Goal: Transaction & Acquisition: Purchase product/service

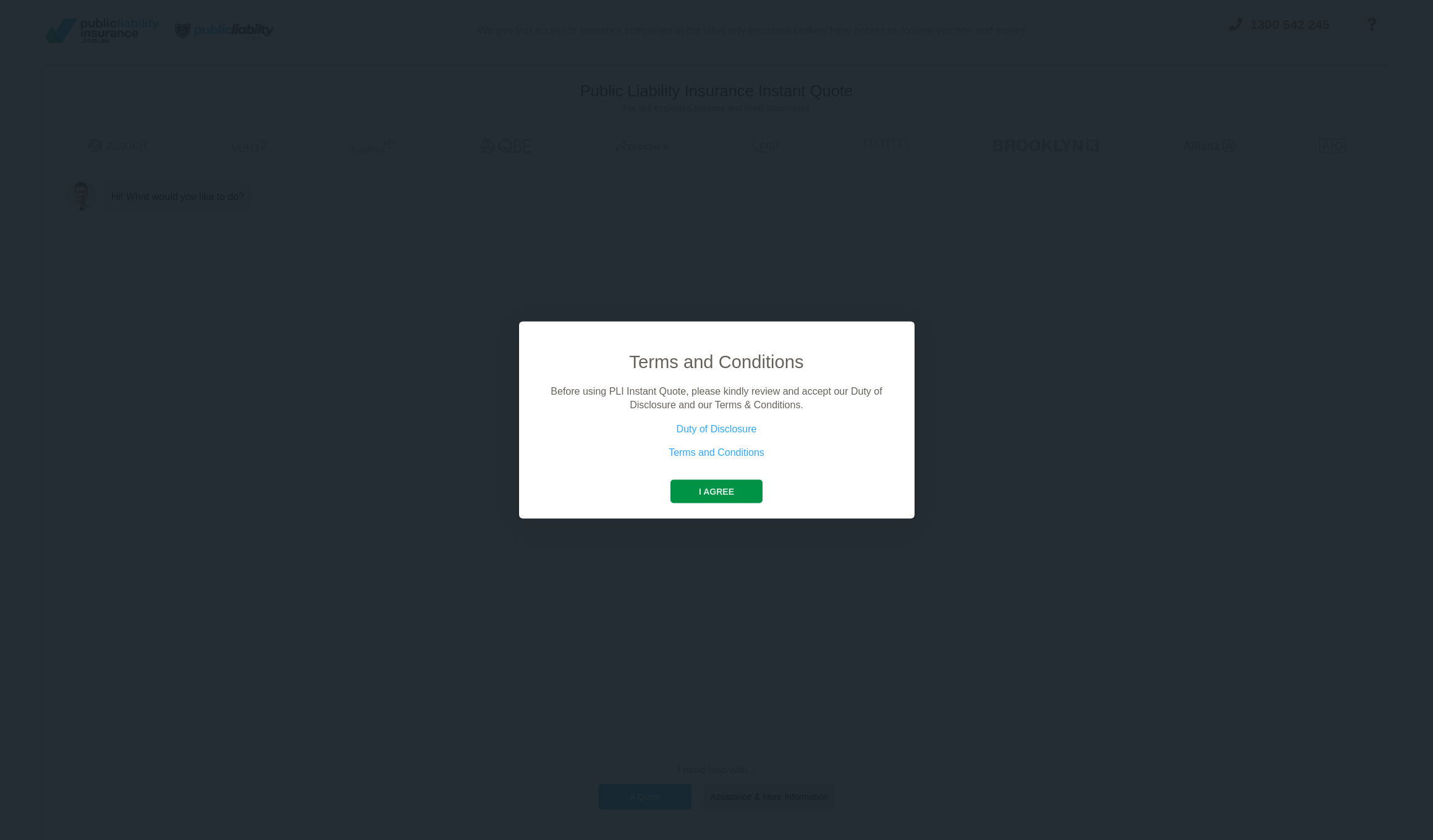
click at [740, 497] on button "I agree" at bounding box center [716, 491] width 92 height 23
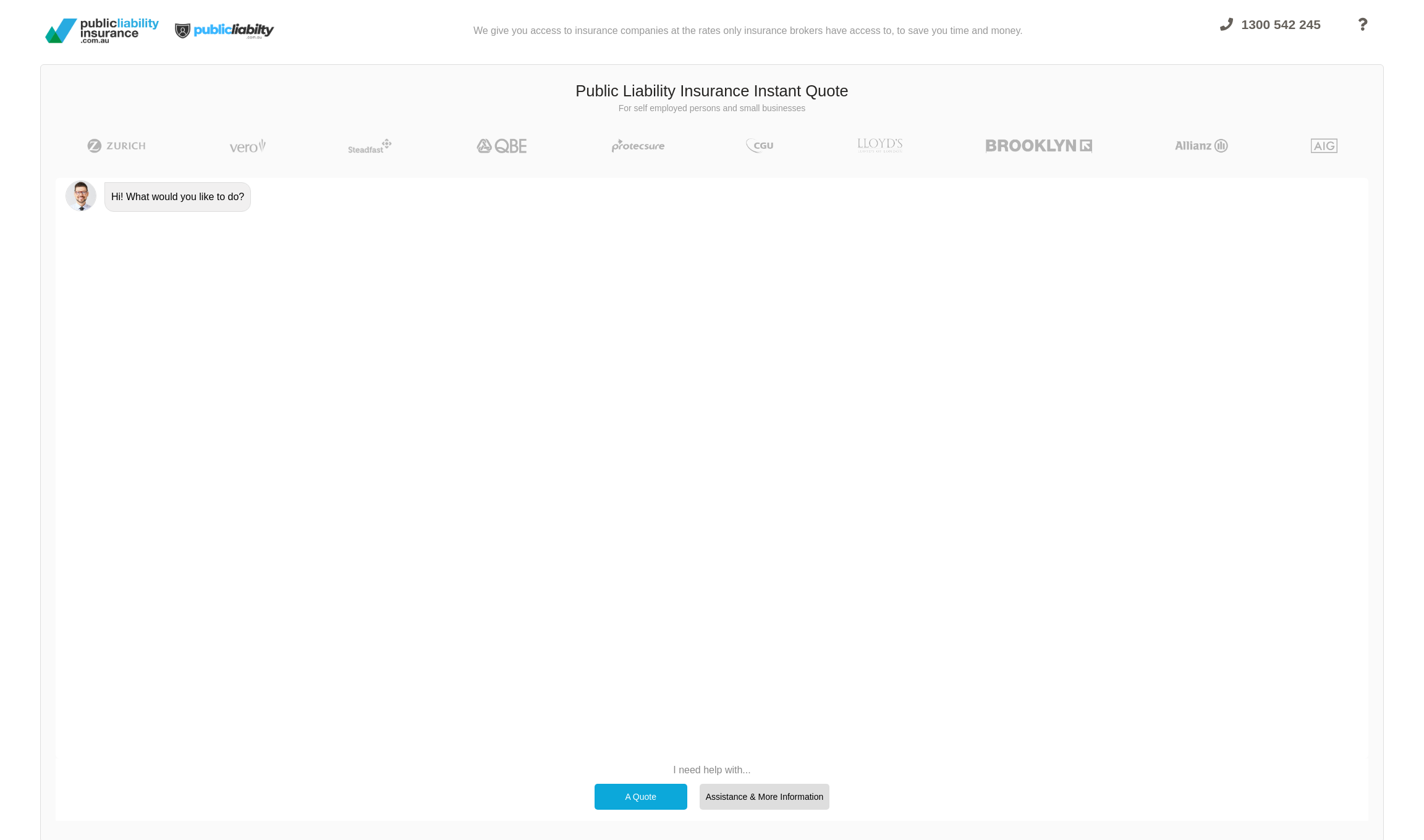
click at [661, 796] on div "A Quote" at bounding box center [641, 796] width 92 height 26
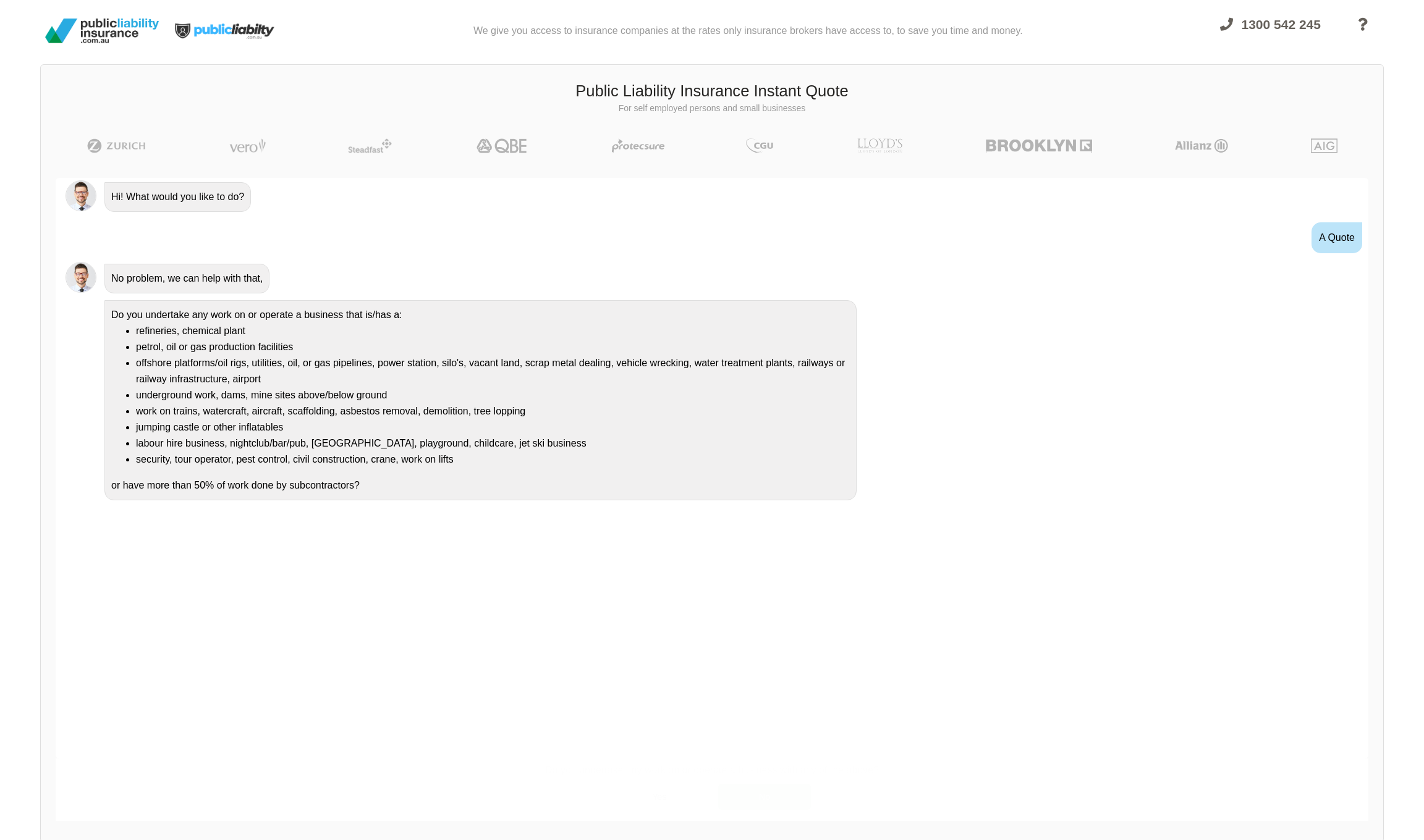
click at [788, 799] on div "No" at bounding box center [764, 796] width 92 height 26
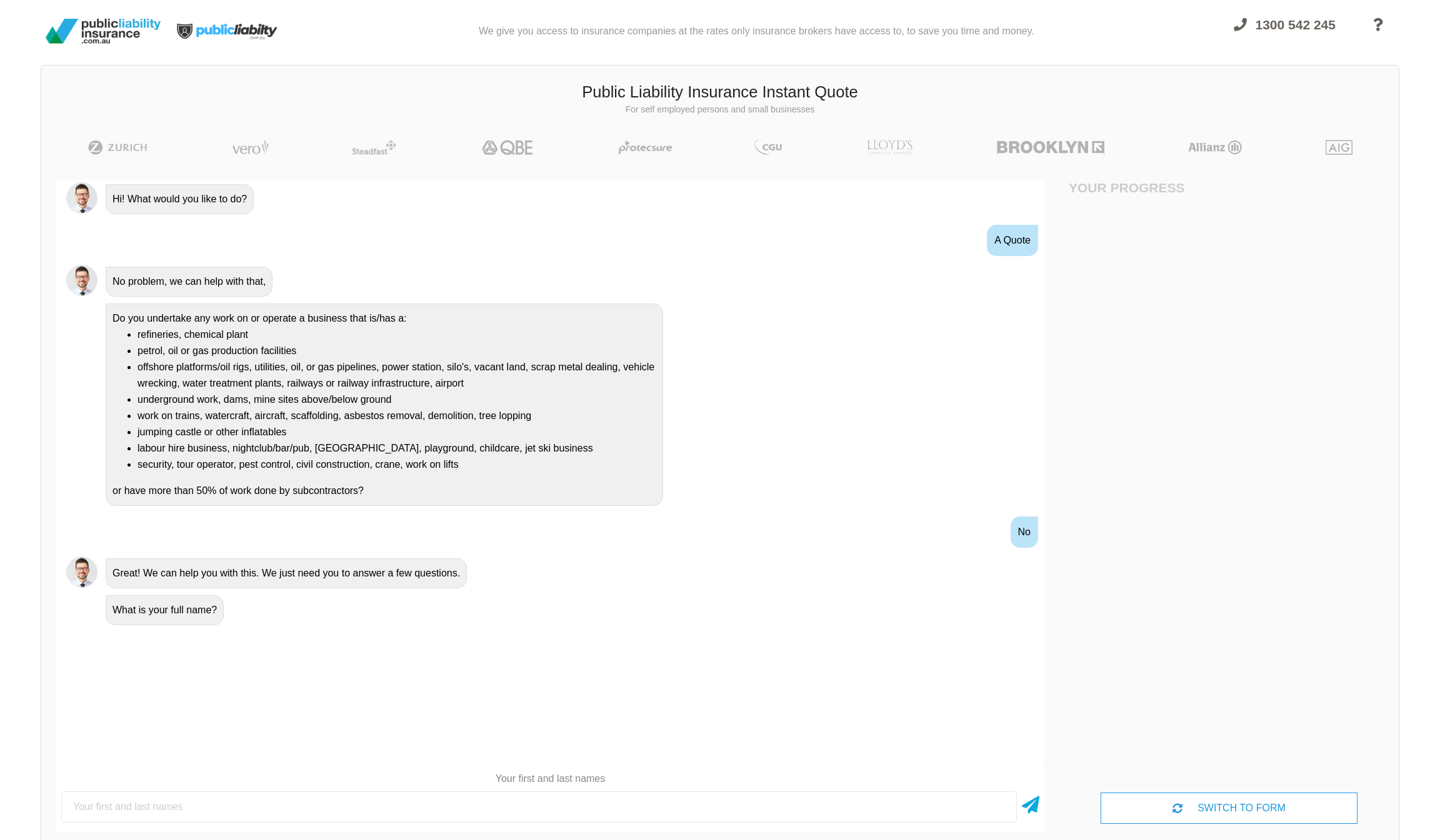
scroll to position [0, 57]
type input "Thomas Rehrmann"
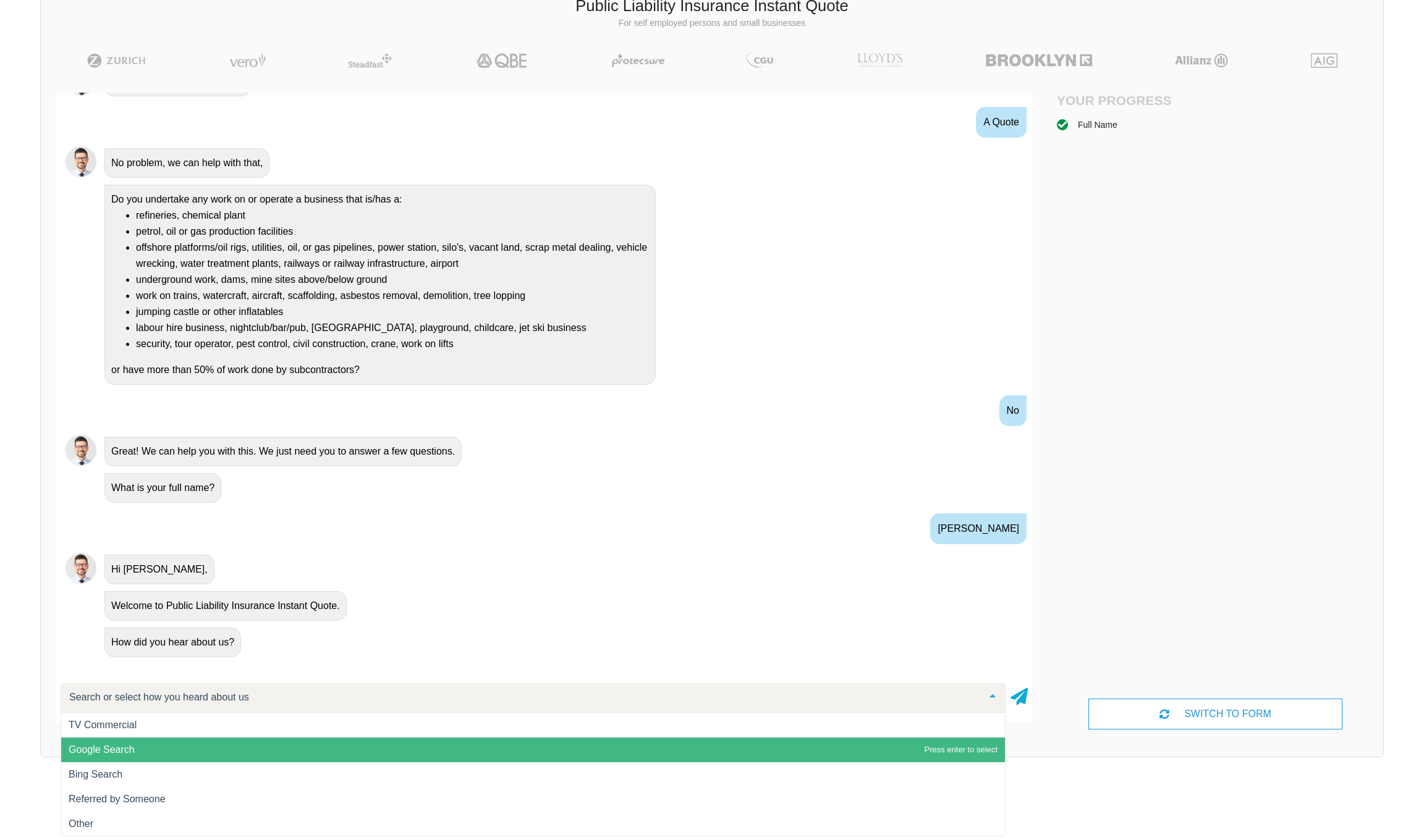
scroll to position [84, 0]
click at [247, 756] on span "Google Search" at bounding box center [533, 751] width 944 height 25
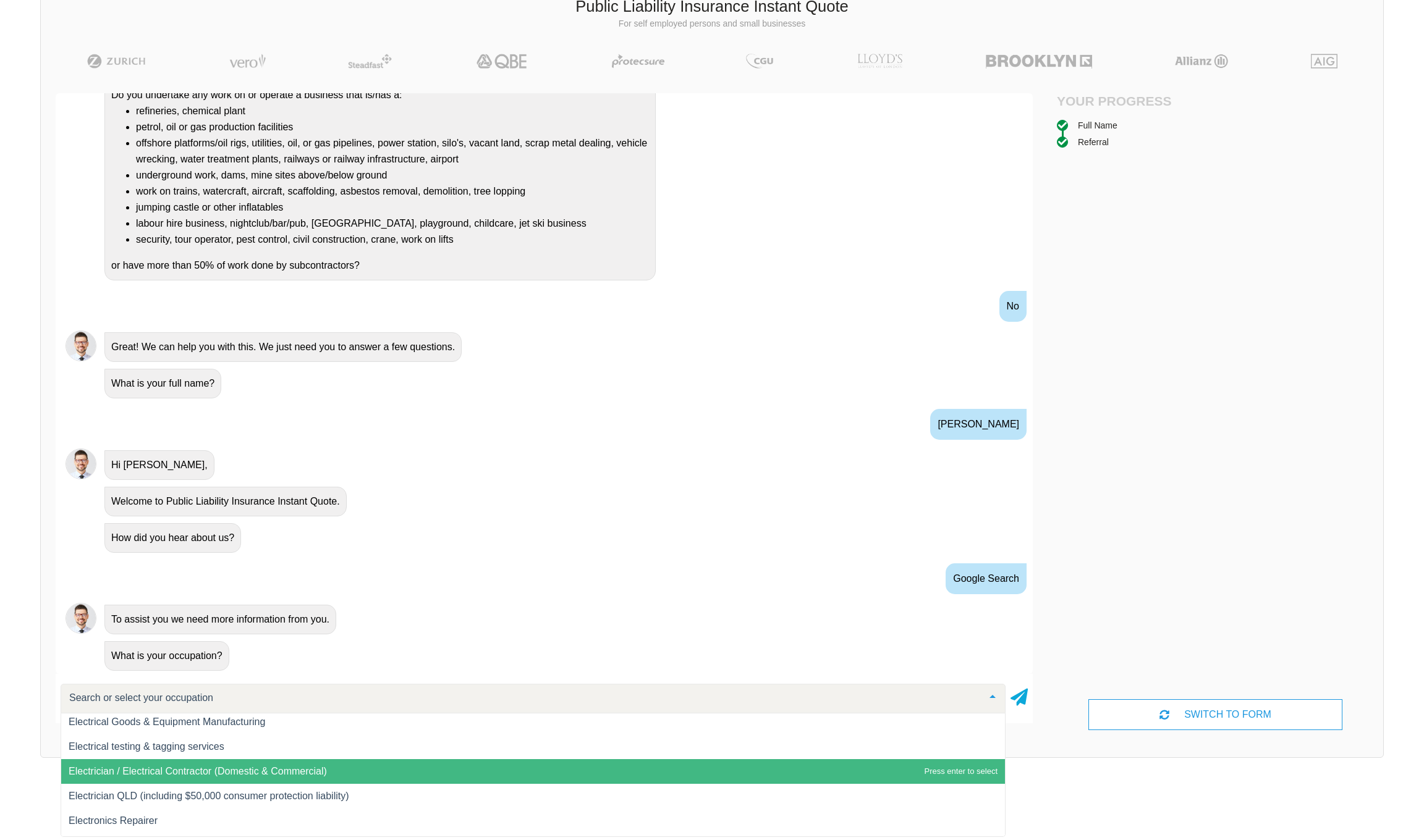
scroll to position [5708, 0]
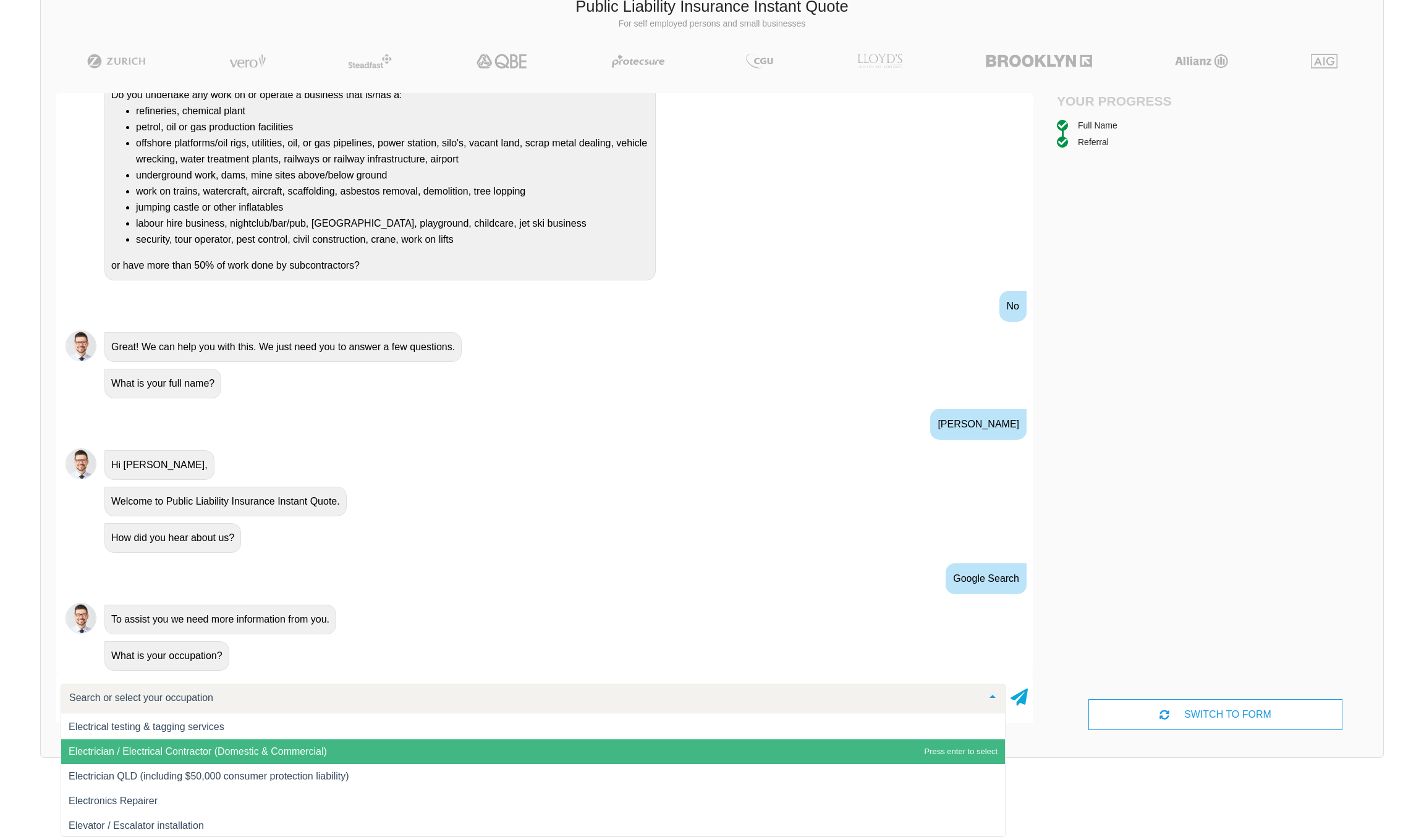
click at [346, 752] on span "Electrician / Electrical Contractor (Domestic & Commercial)" at bounding box center [533, 752] width 944 height 25
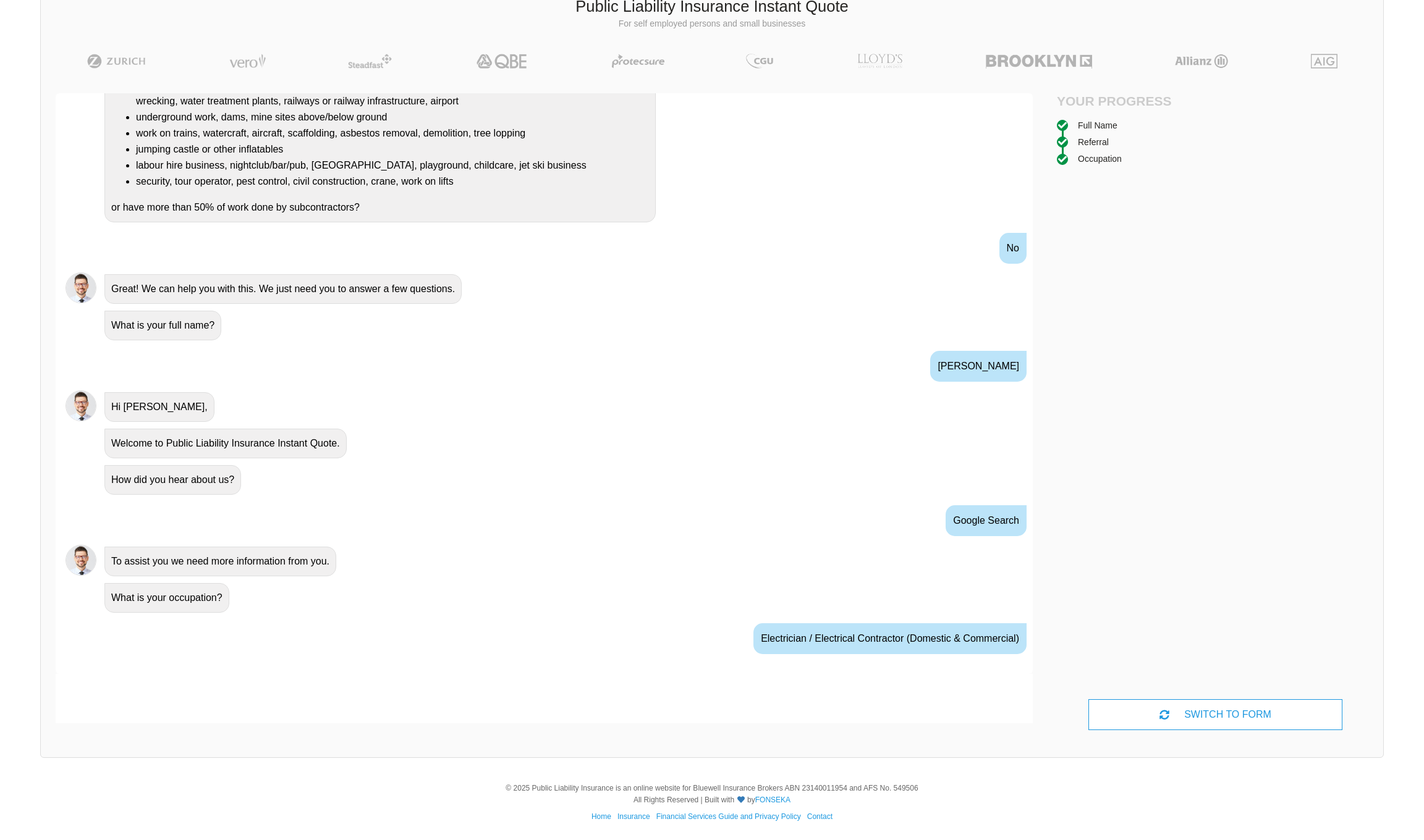
scroll to position [217, 0]
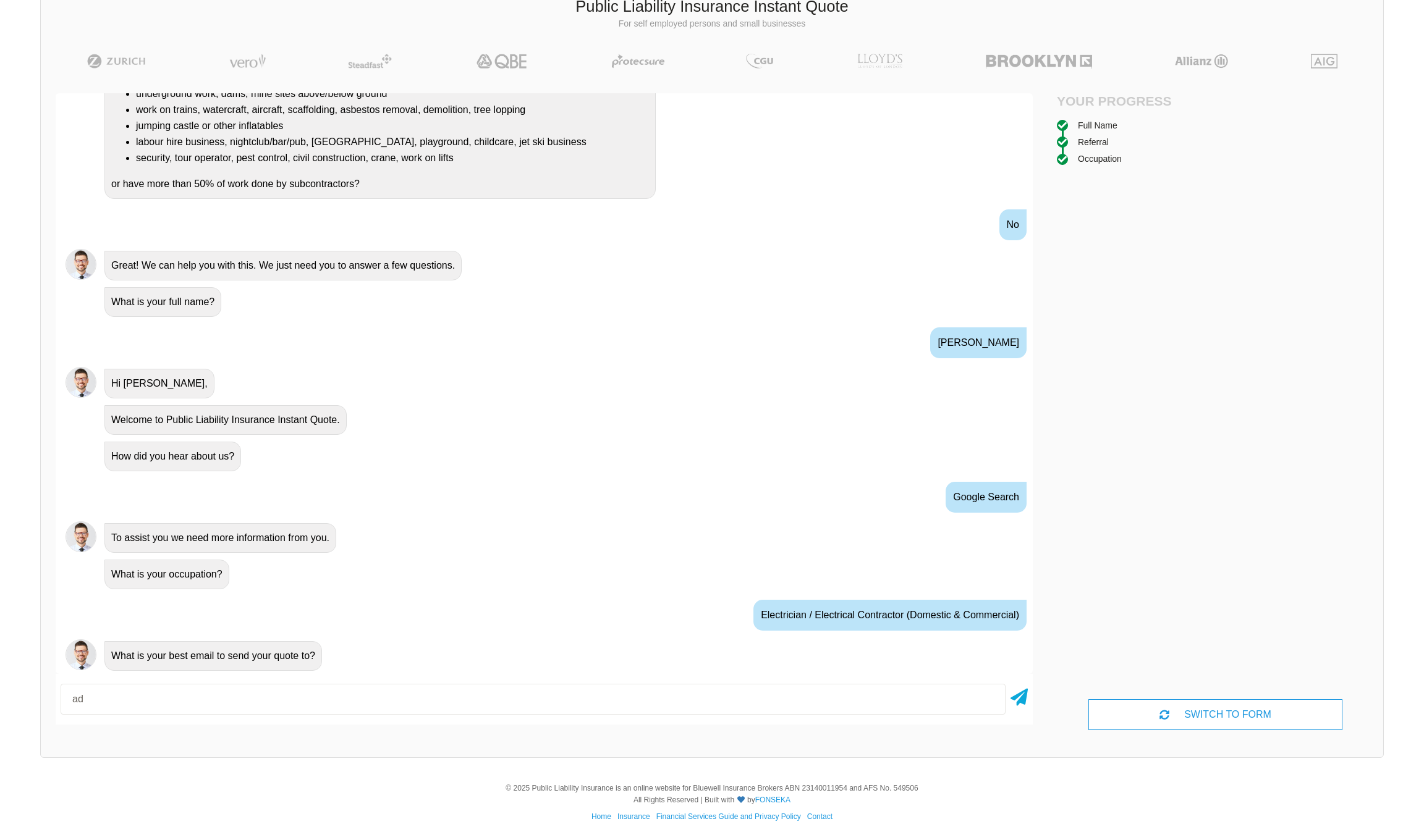
type input "a"
type input "T"
type input "thomas.rehrmann@hotmail.com"
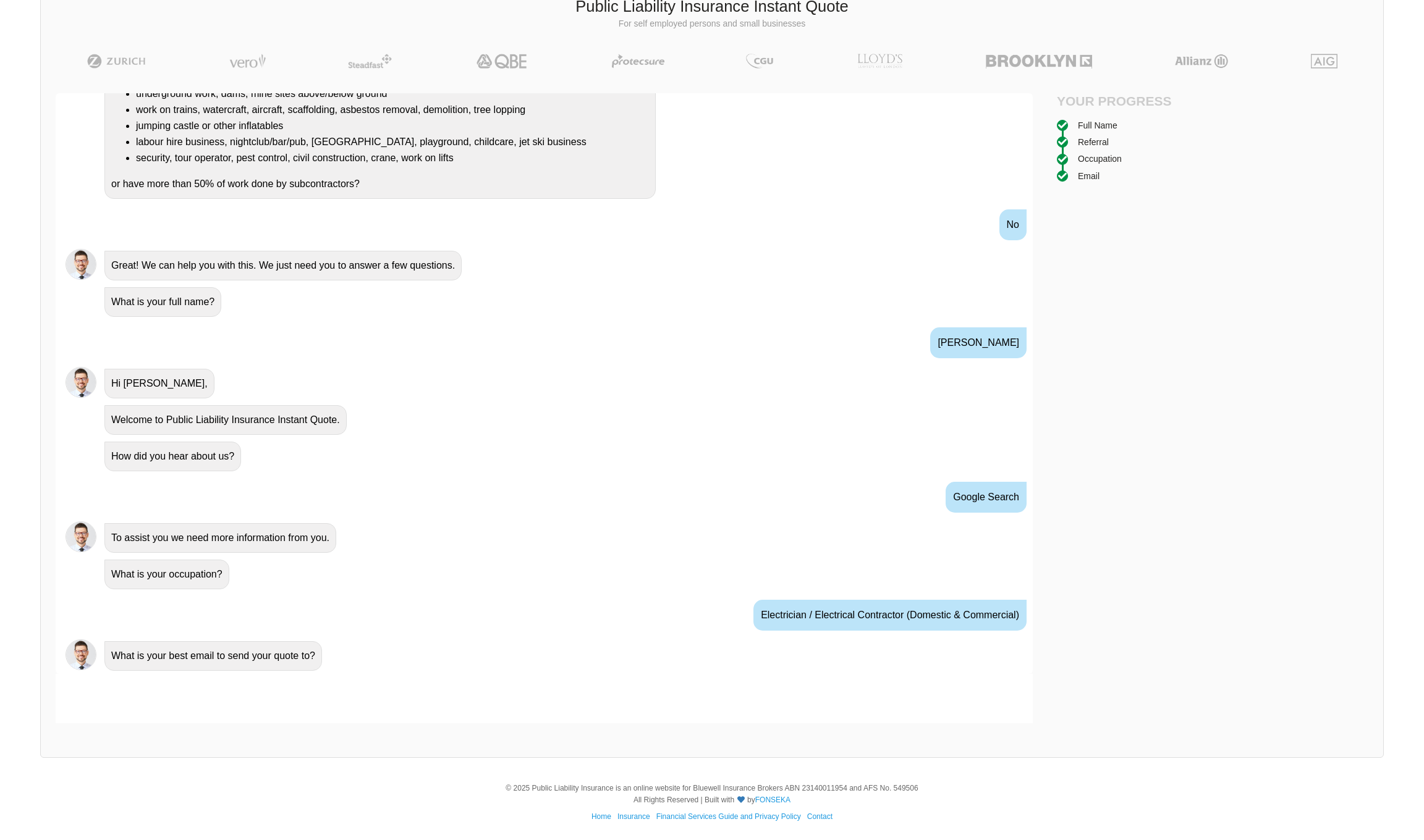
scroll to position [299, 0]
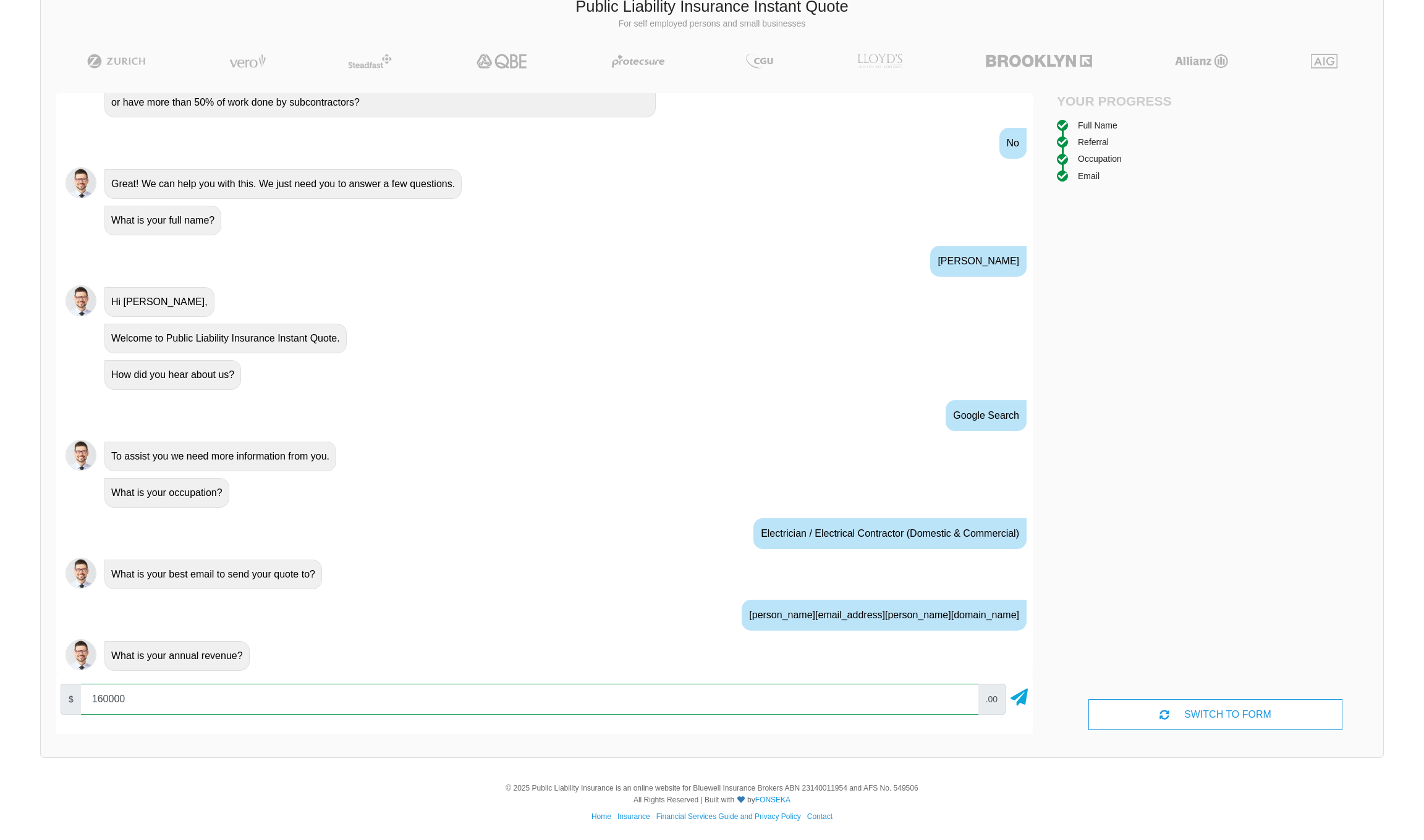
type input "160000"
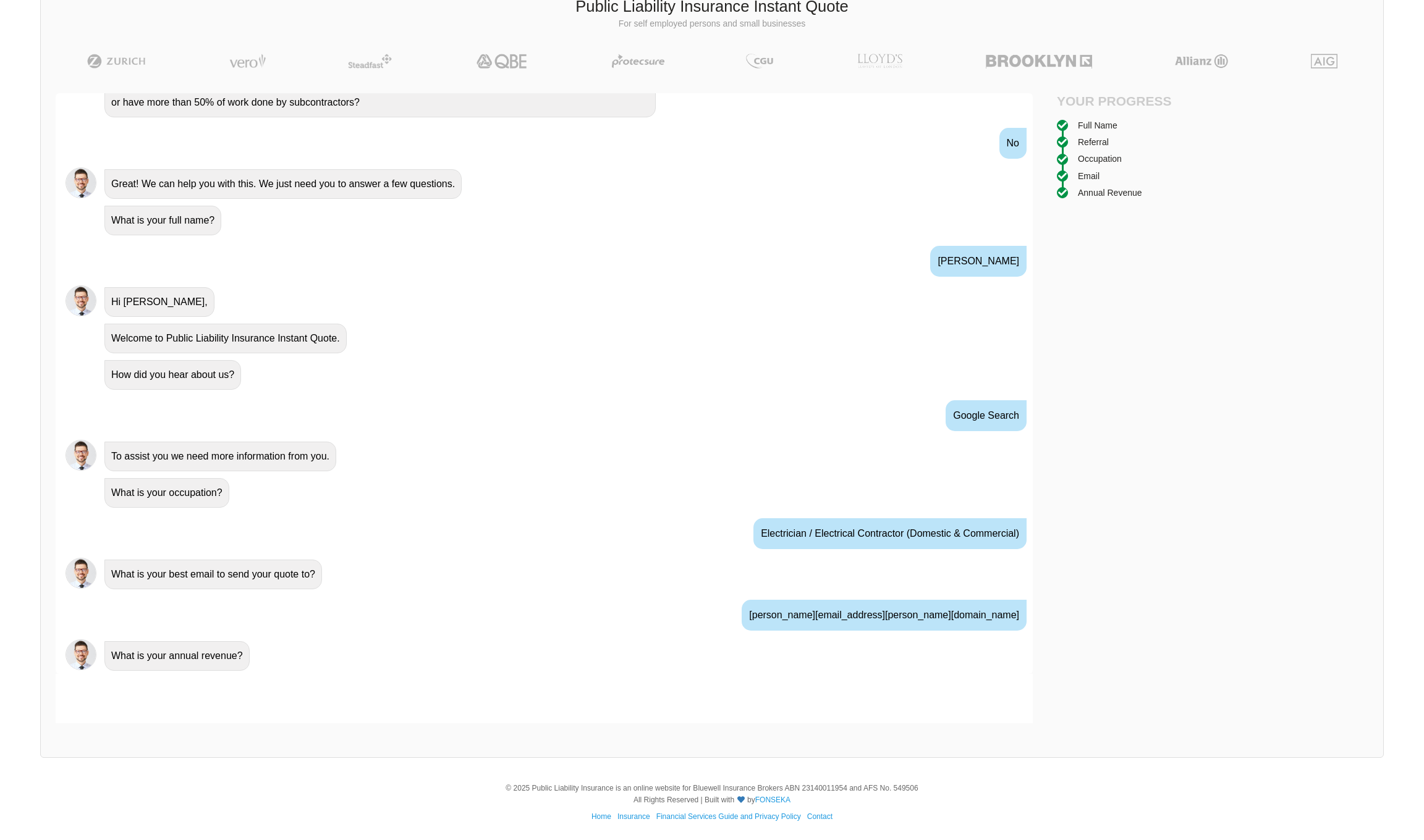
scroll to position [380, 0]
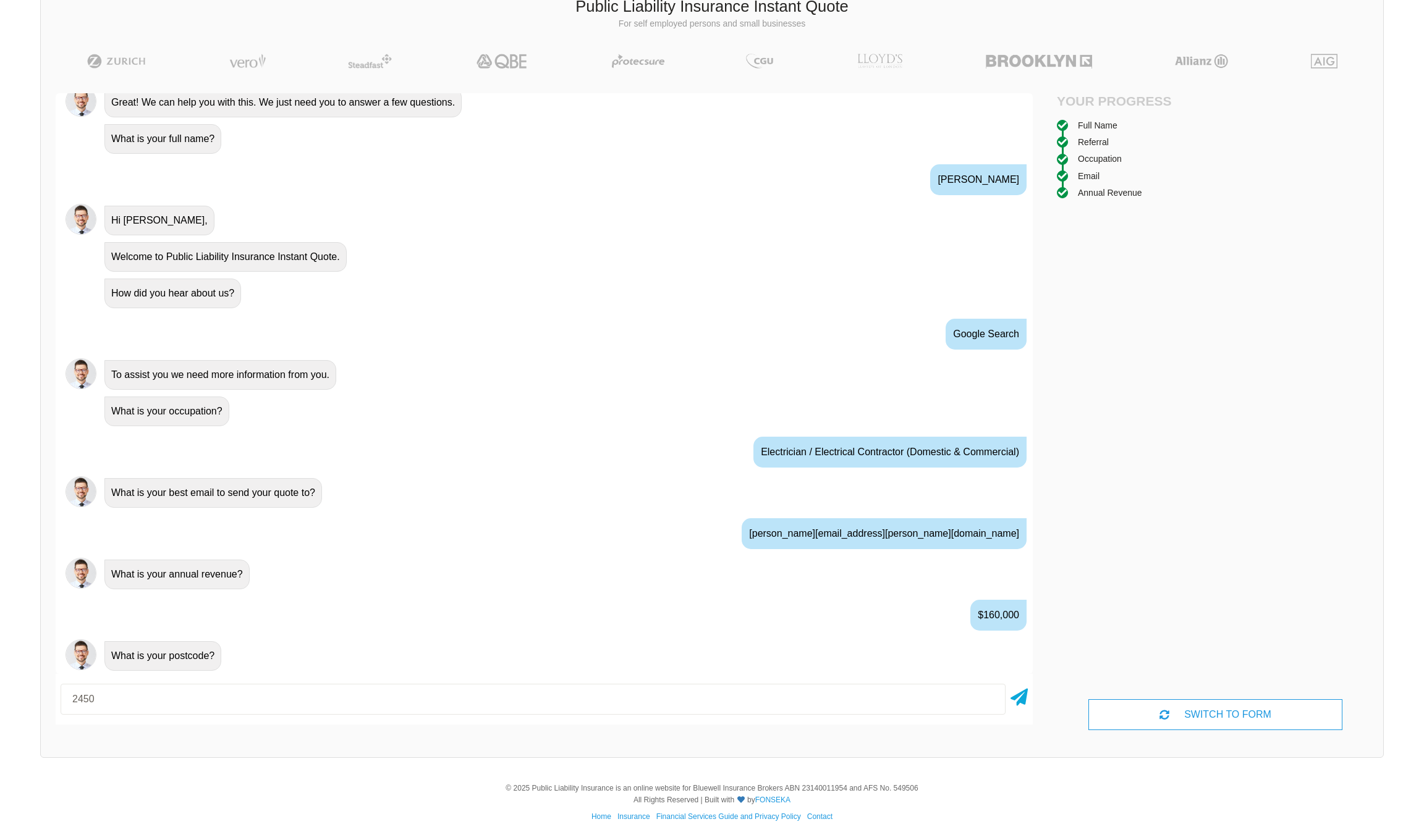
type input "2450"
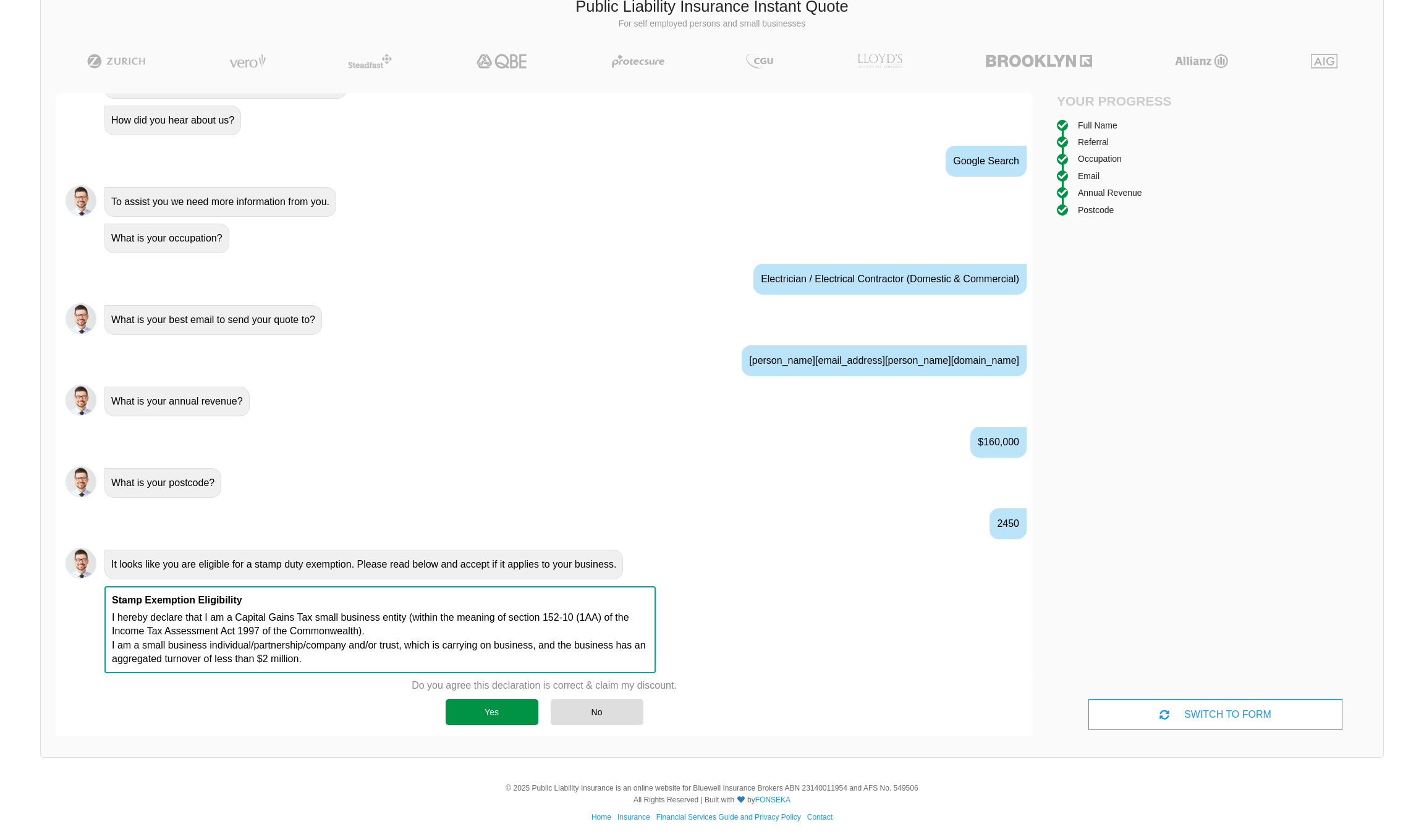
scroll to position [555, 0]
click at [467, 712] on div "Yes" at bounding box center [492, 712] width 92 height 26
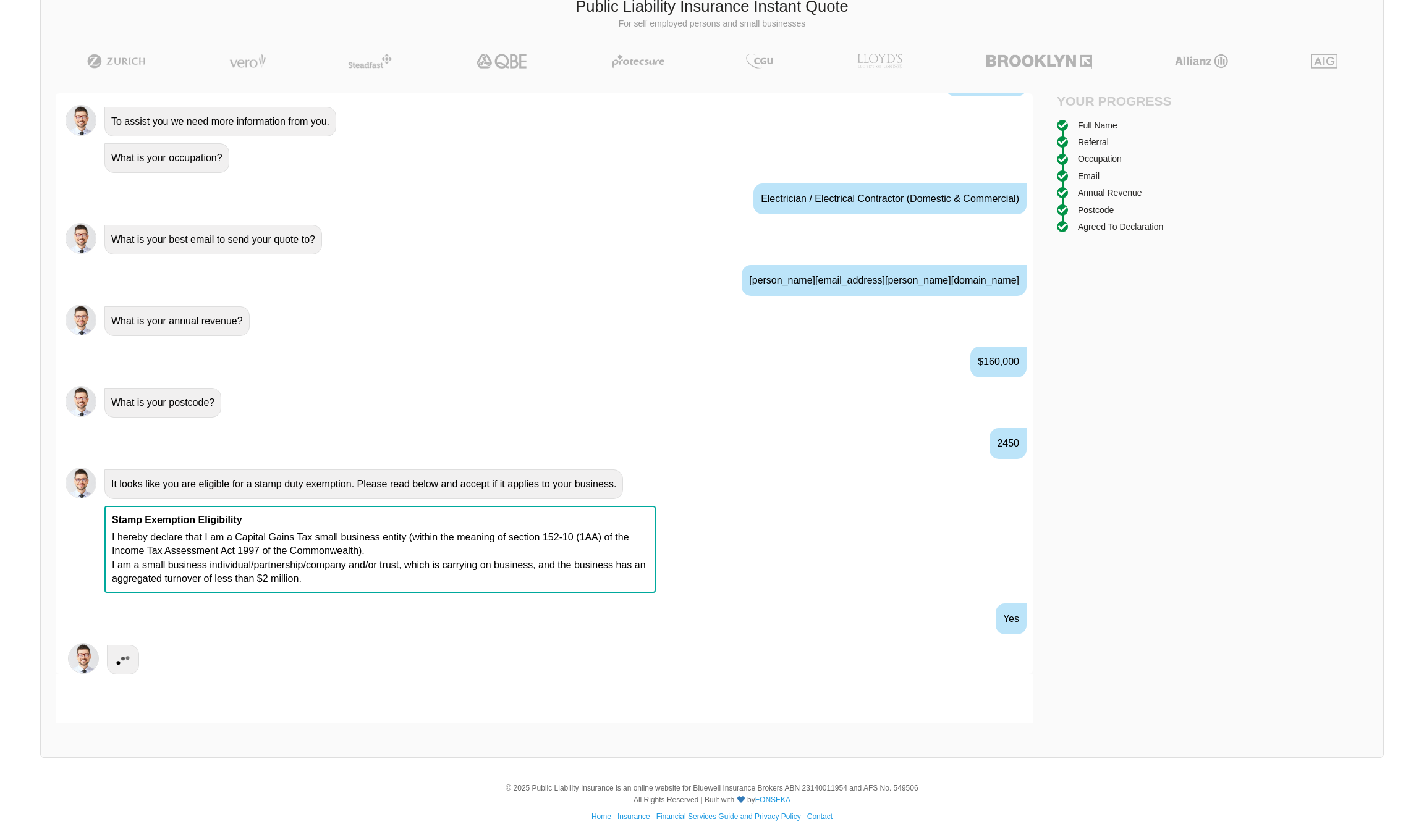
scroll to position [636, 0]
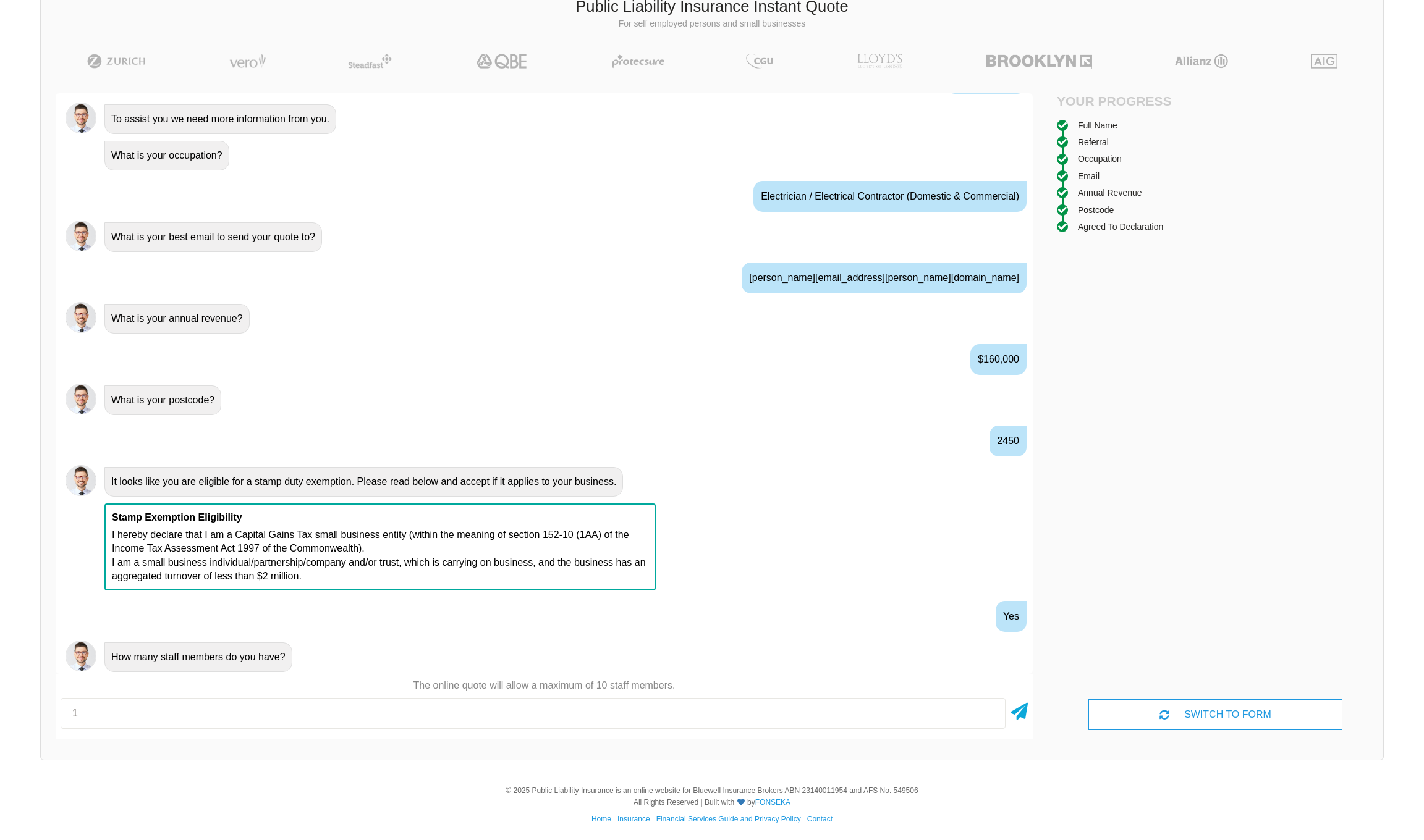
type input "1"
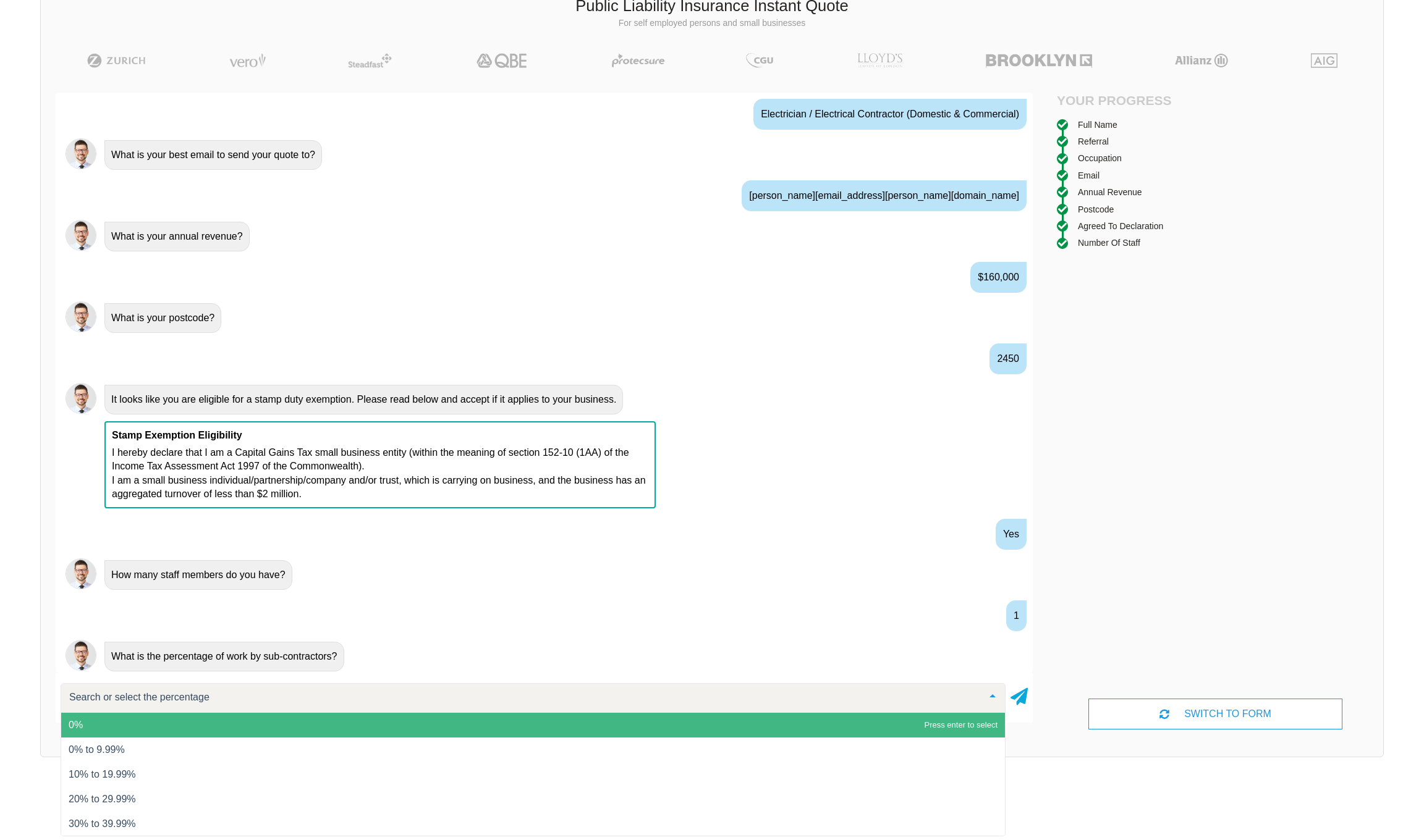
scroll to position [102, 0]
click at [267, 713] on span "0%" at bounding box center [533, 725] width 944 height 25
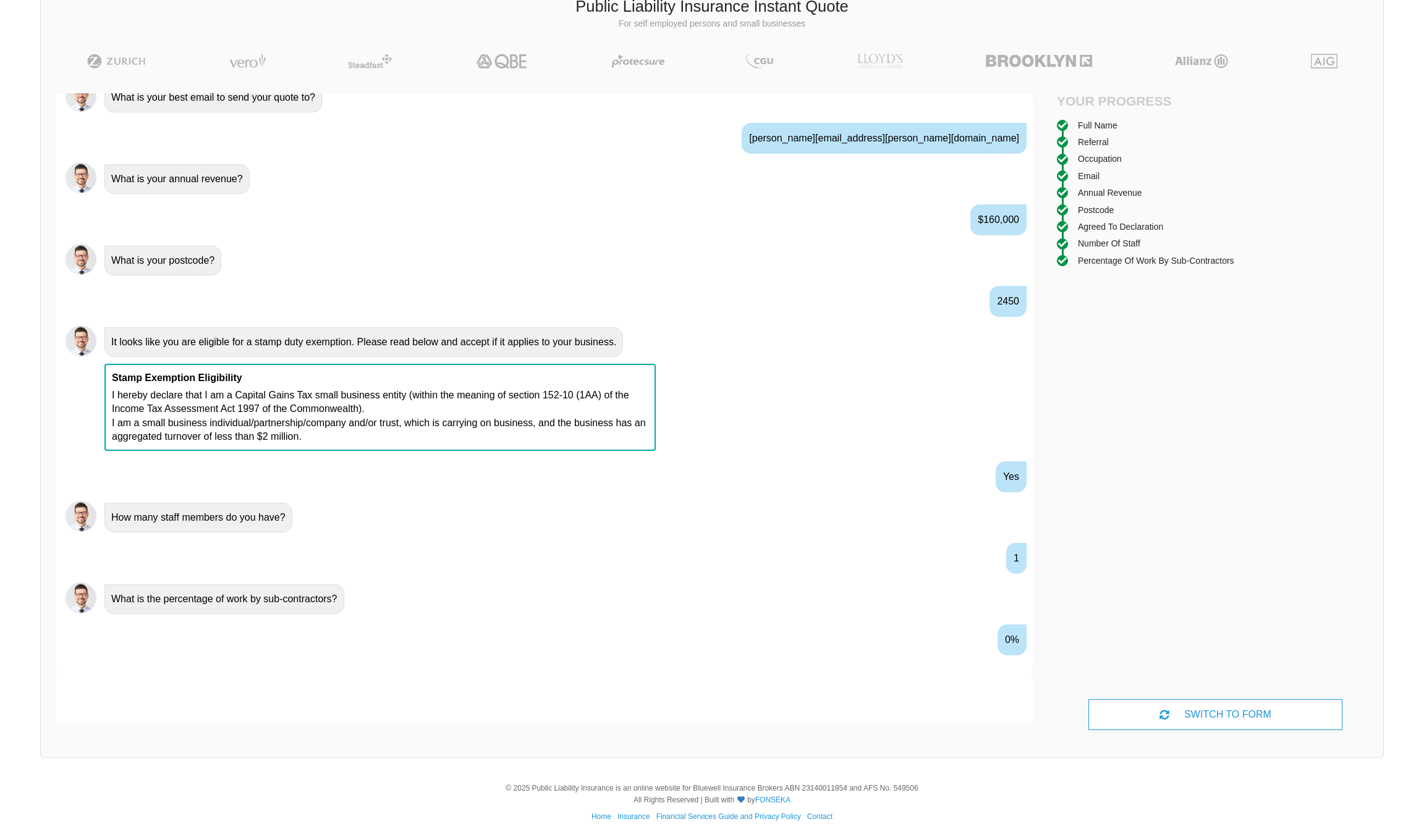
scroll to position [799, 0]
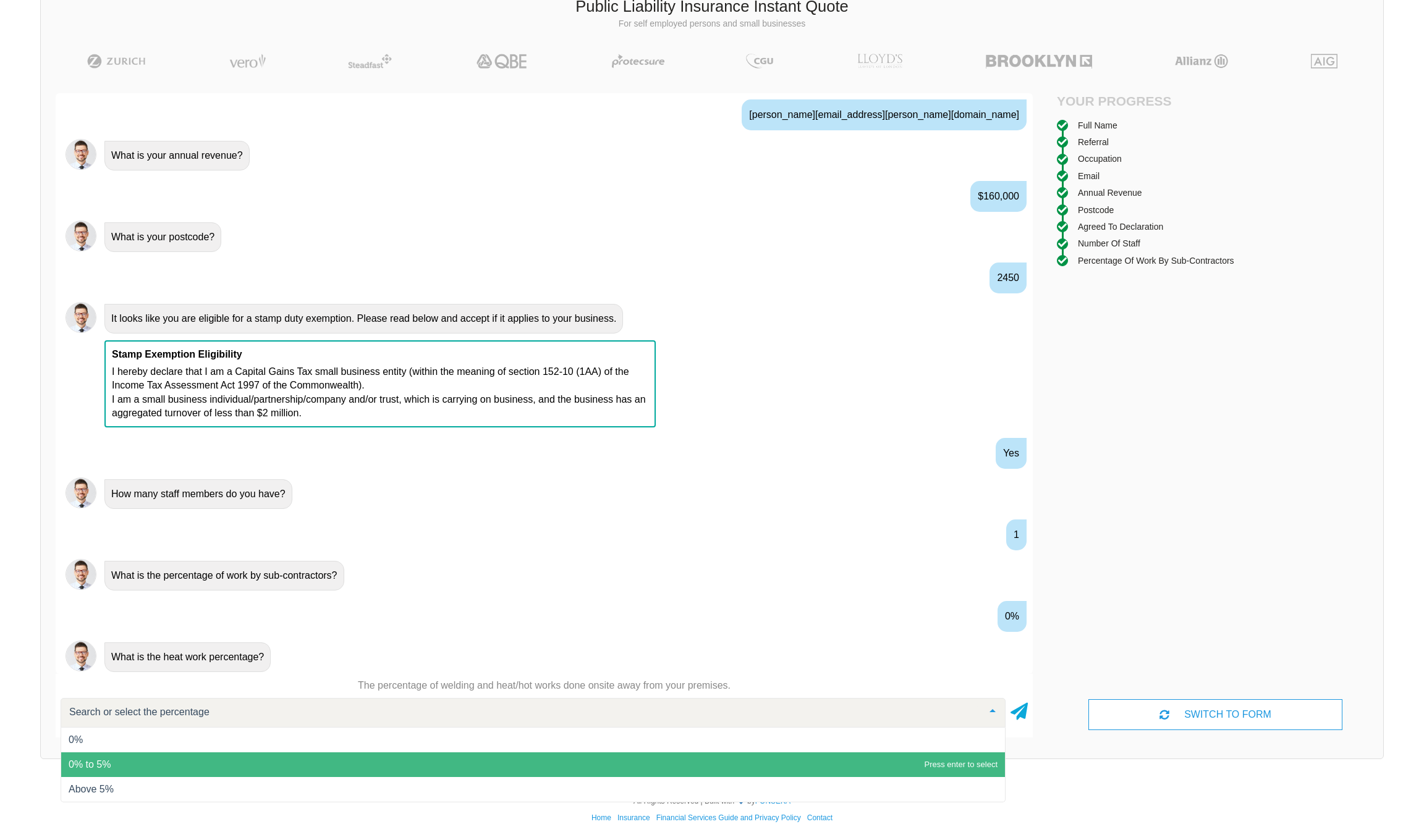
click at [135, 757] on span "0% to 5%" at bounding box center [533, 765] width 944 height 25
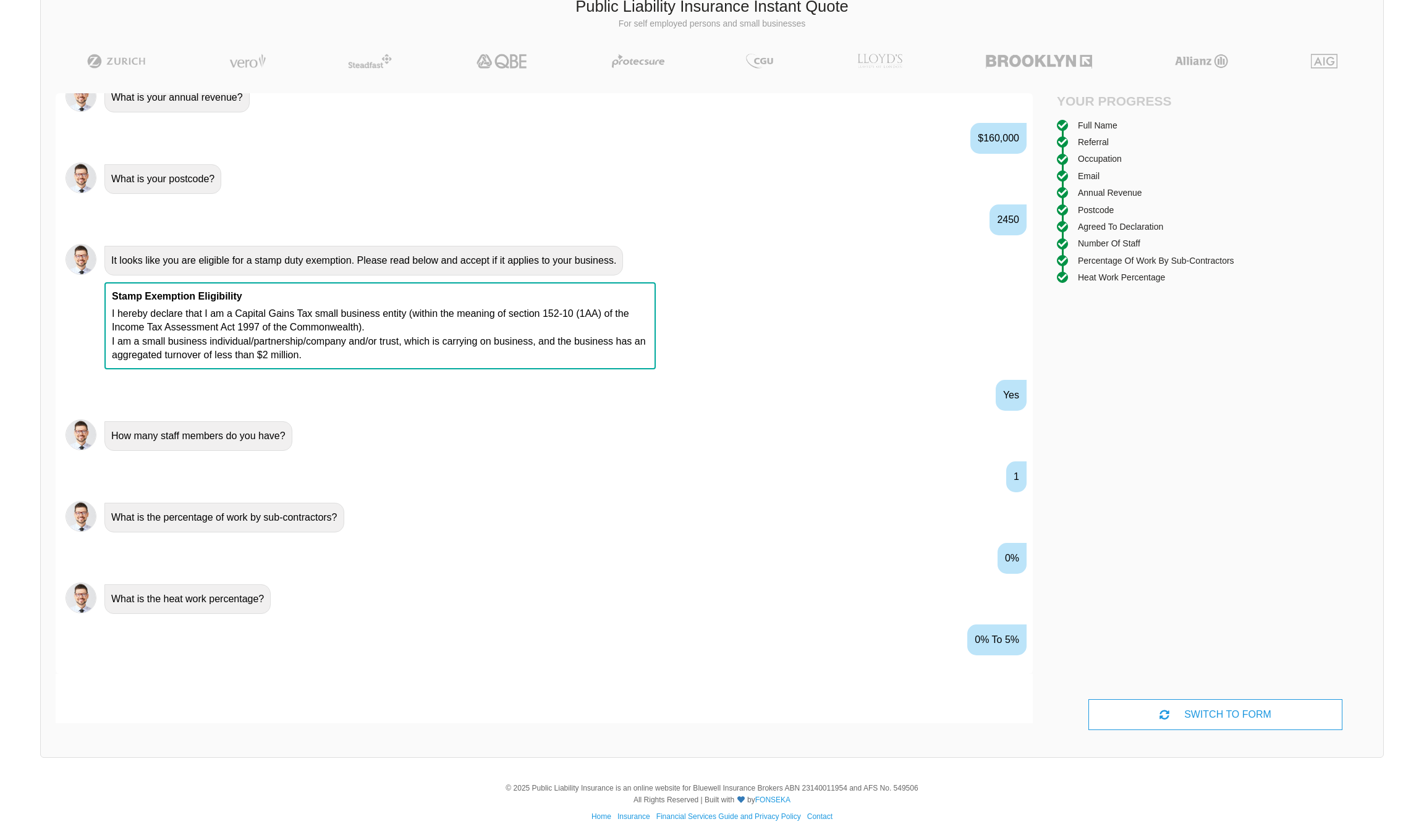
scroll to position [881, 0]
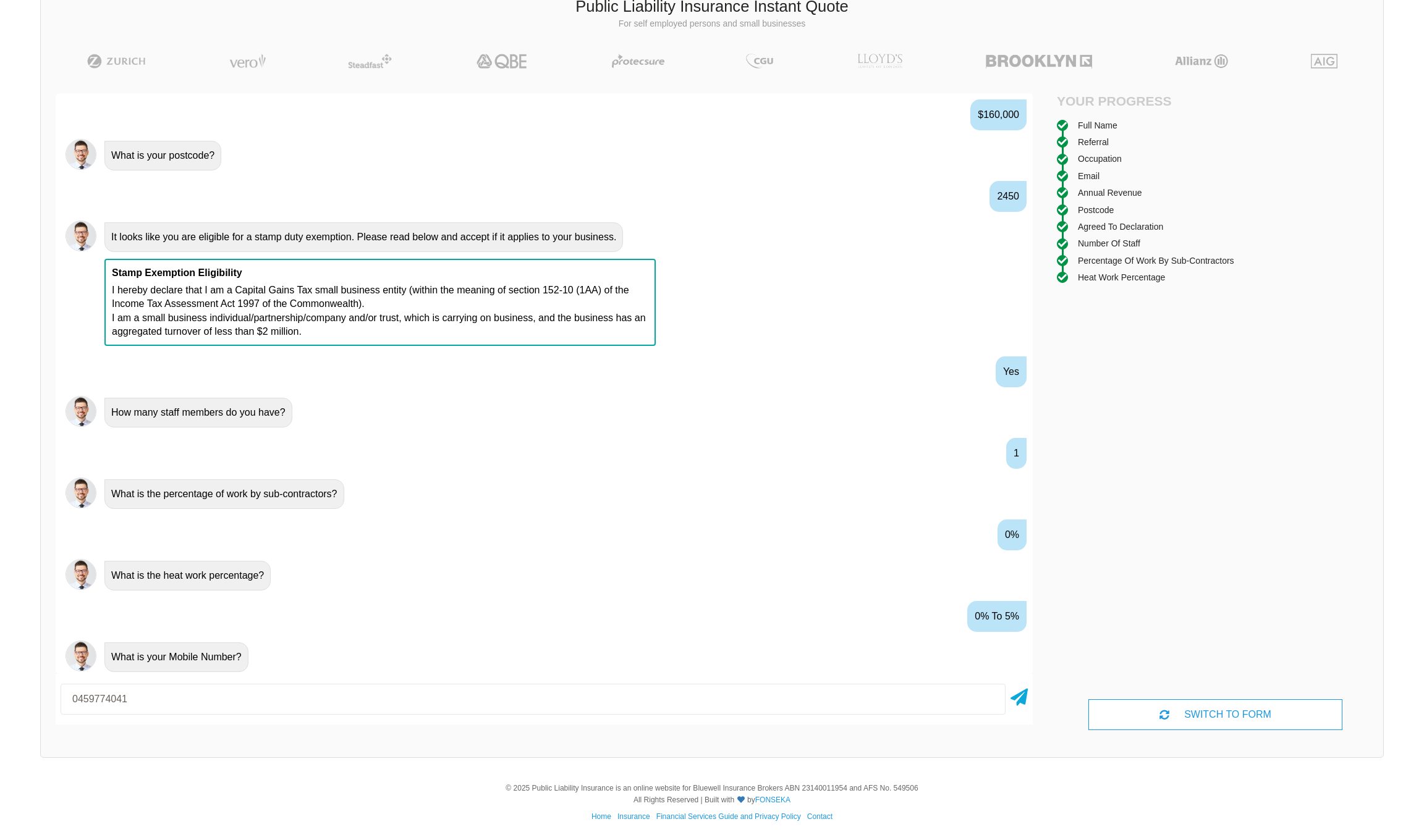
type input "0459774041"
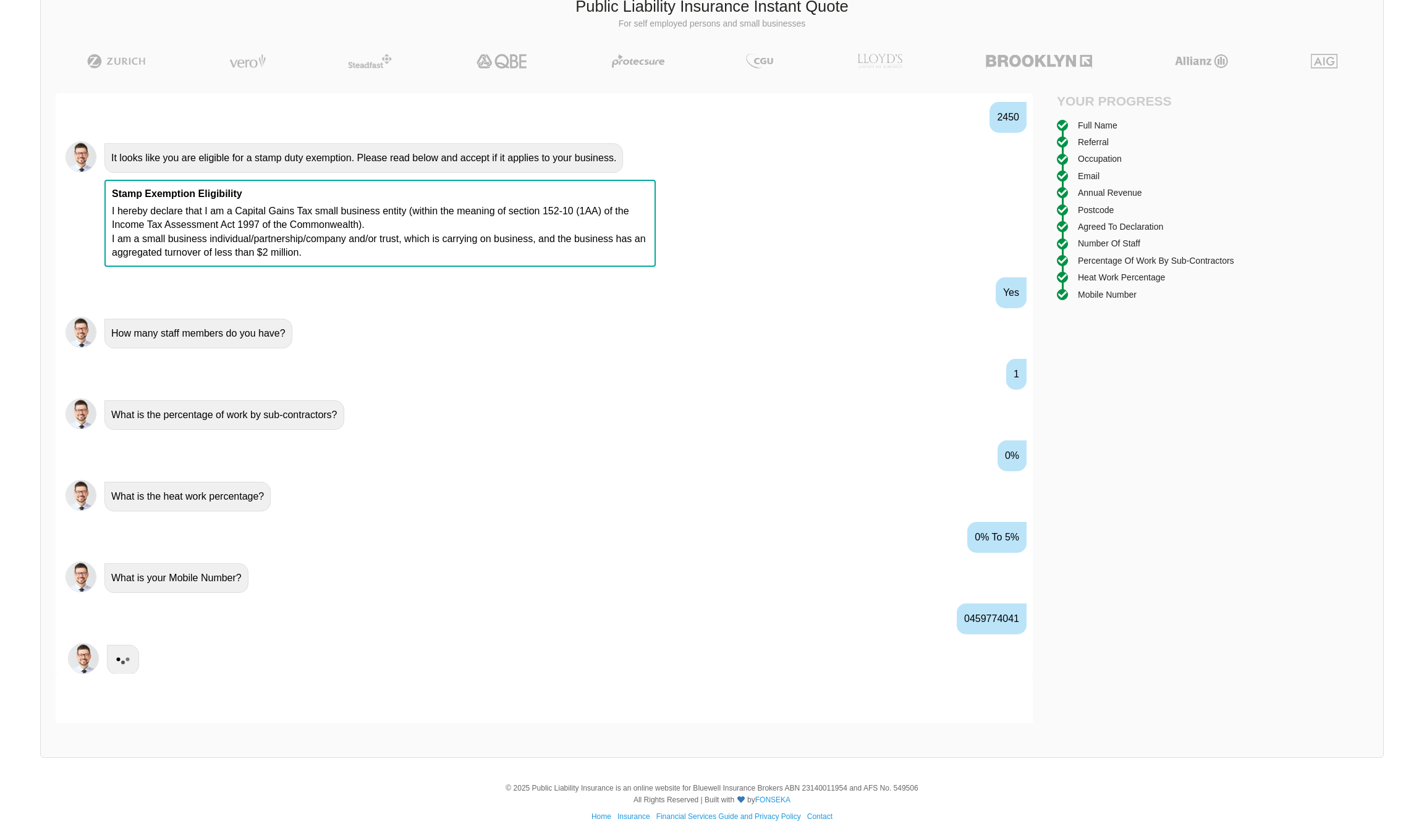
scroll to position [962, 0]
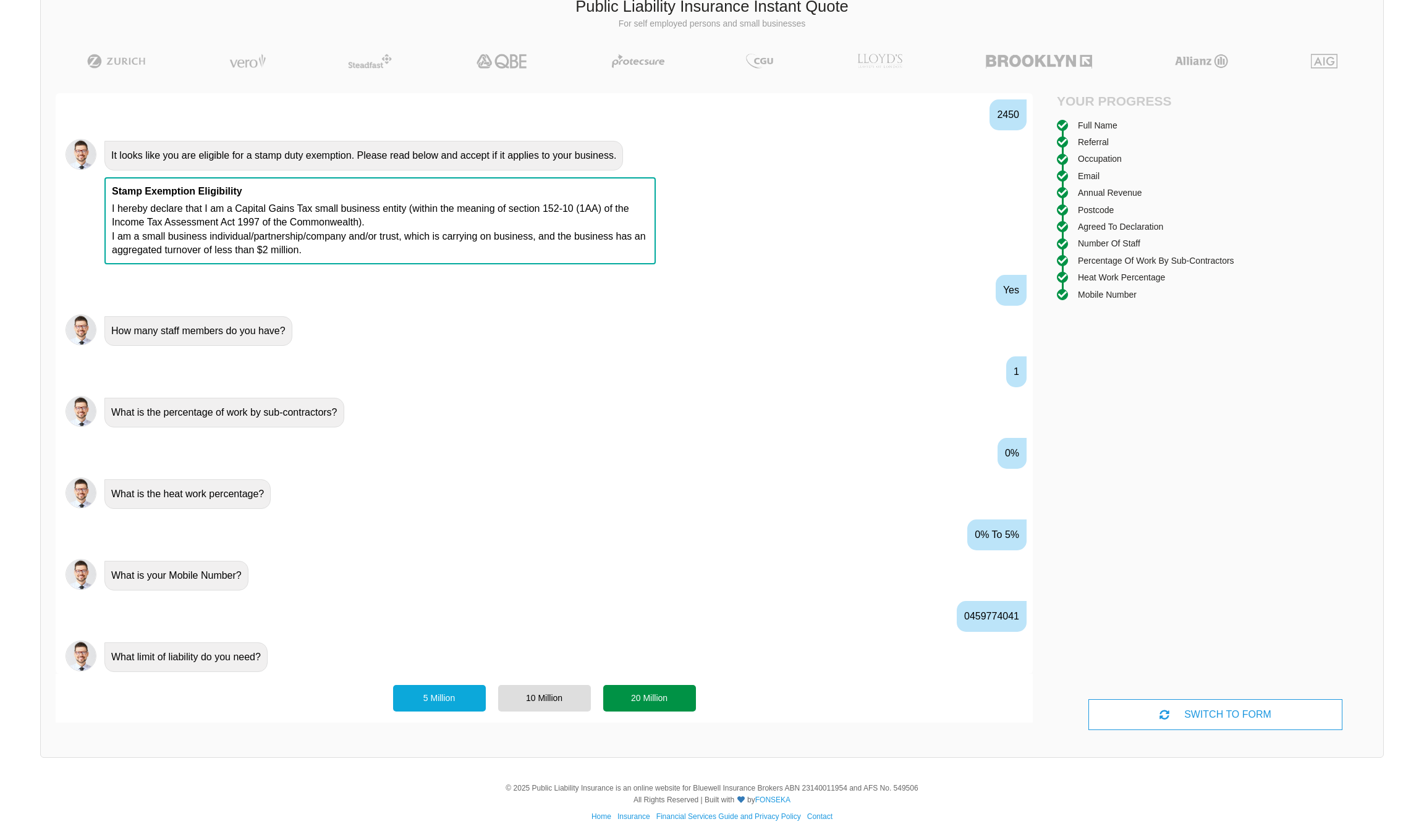
click at [643, 699] on div "20 Million" at bounding box center [650, 698] width 92 height 26
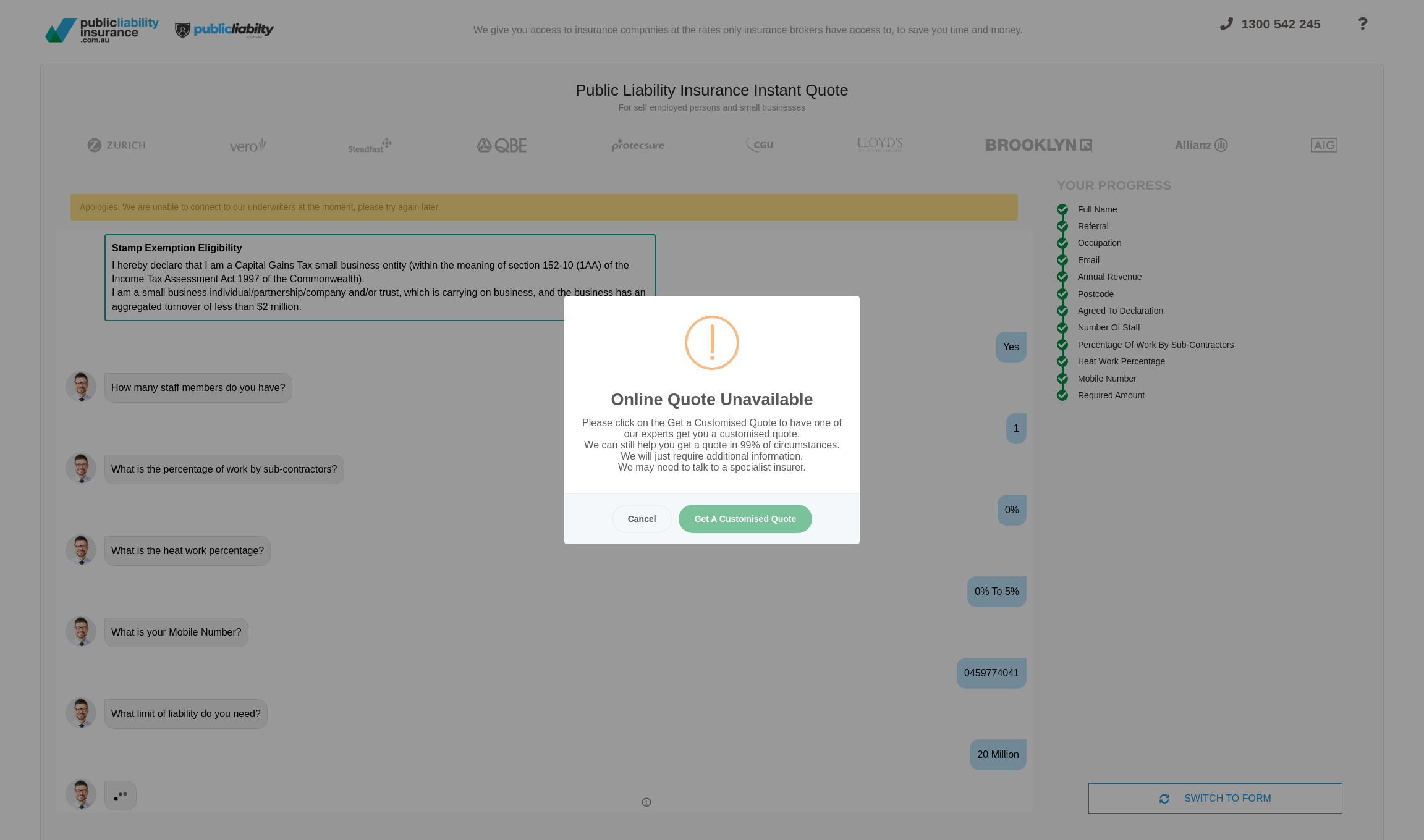
scroll to position [0, 0]
click at [749, 518] on button "Get A Customised Quote" at bounding box center [745, 519] width 134 height 28
